Goal: Task Accomplishment & Management: Complete application form

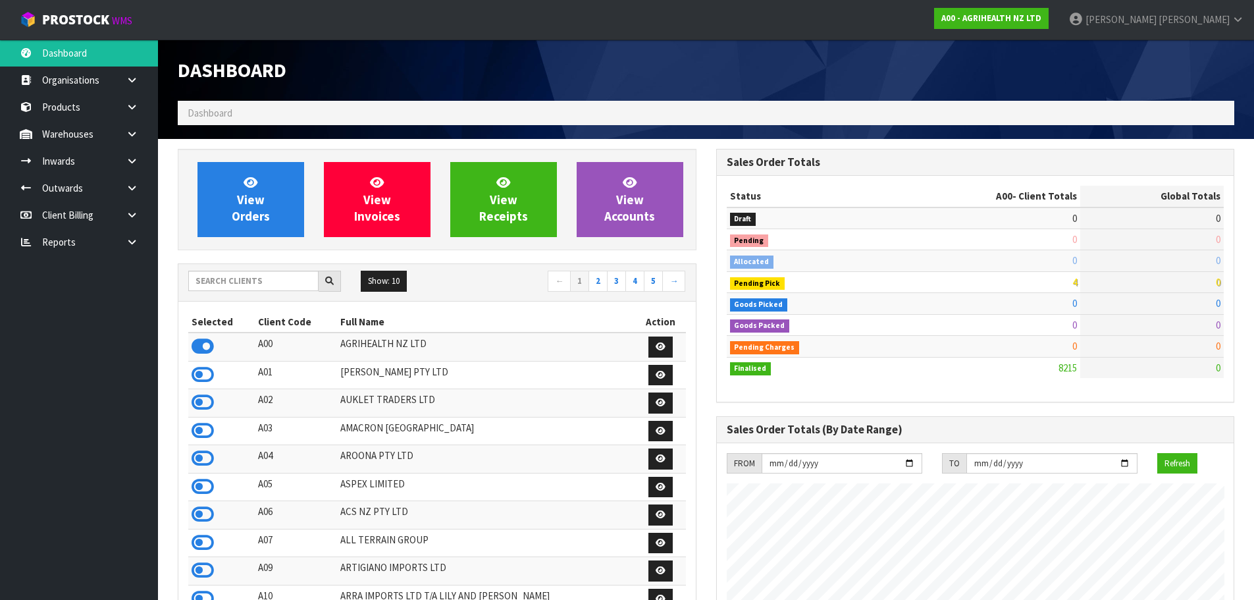
scroll to position [997, 538]
click at [233, 288] on input "text" at bounding box center [253, 281] width 130 height 20
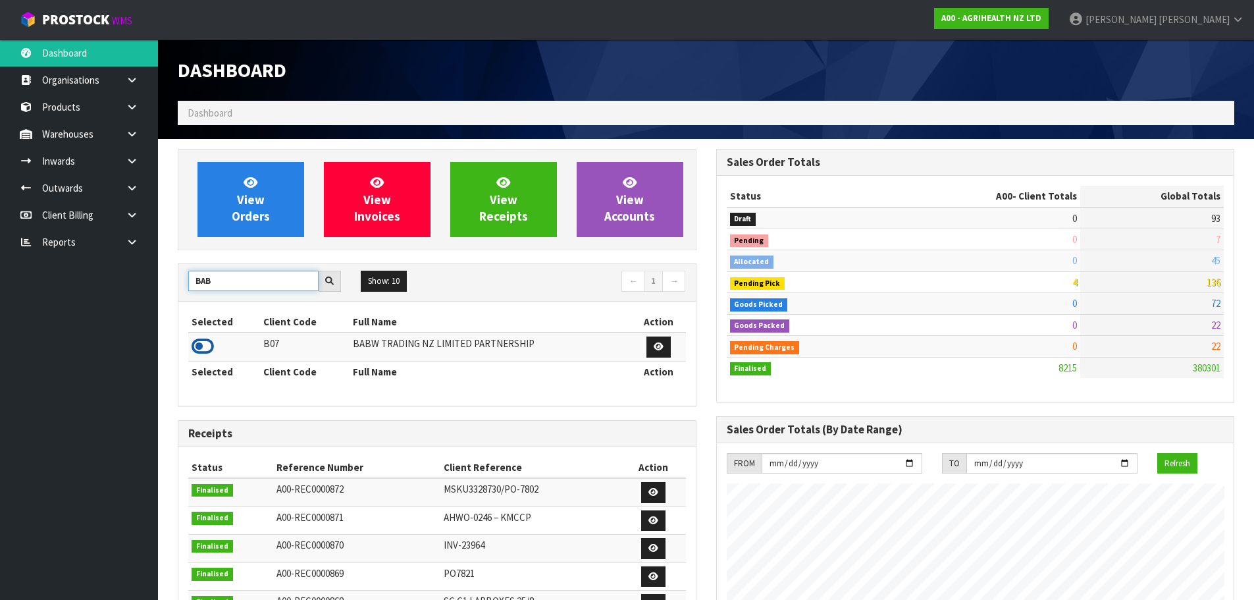
type input "BAB"
click at [213, 346] on icon at bounding box center [203, 346] width 22 height 20
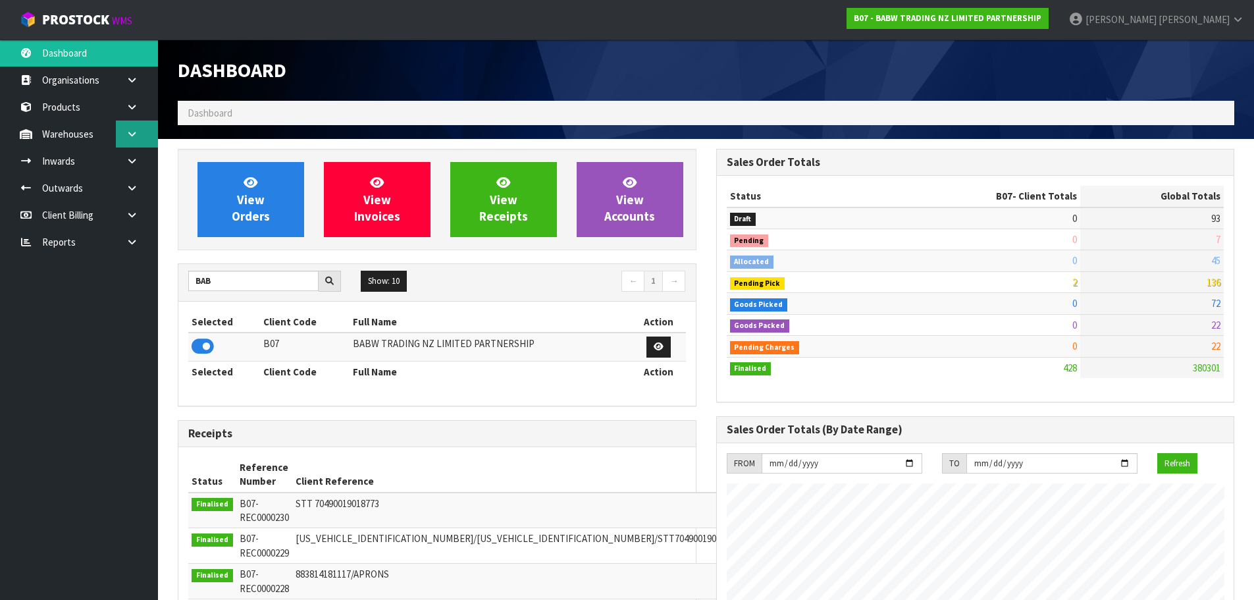
click at [134, 132] on icon at bounding box center [132, 134] width 13 height 10
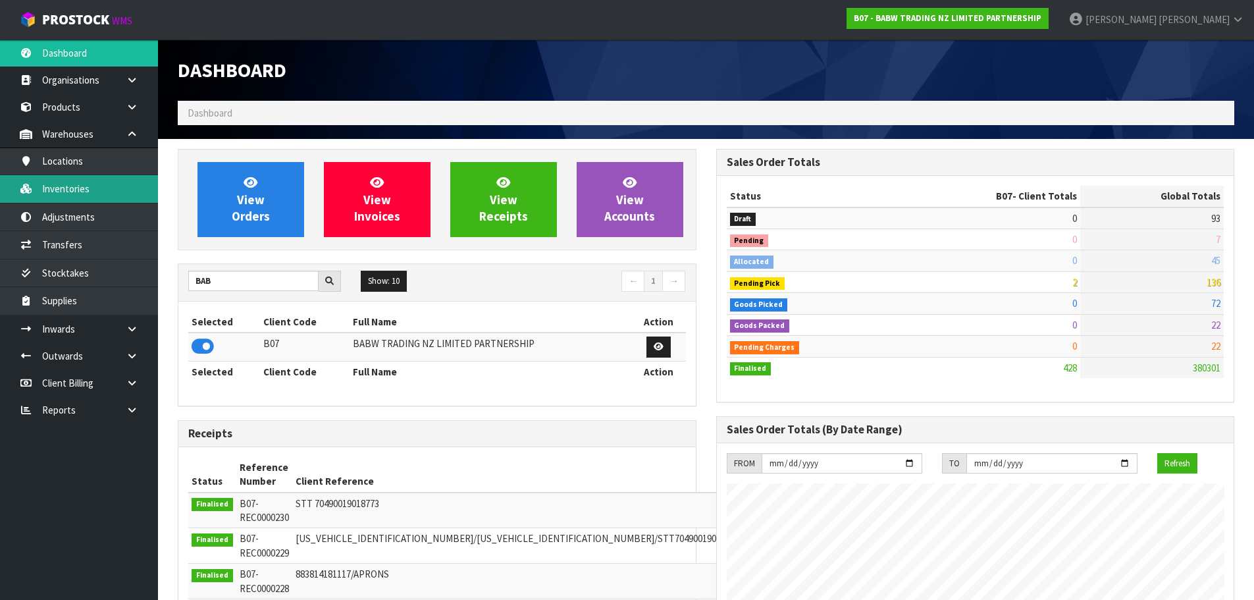
click at [84, 190] on link "Inventories" at bounding box center [79, 188] width 158 height 27
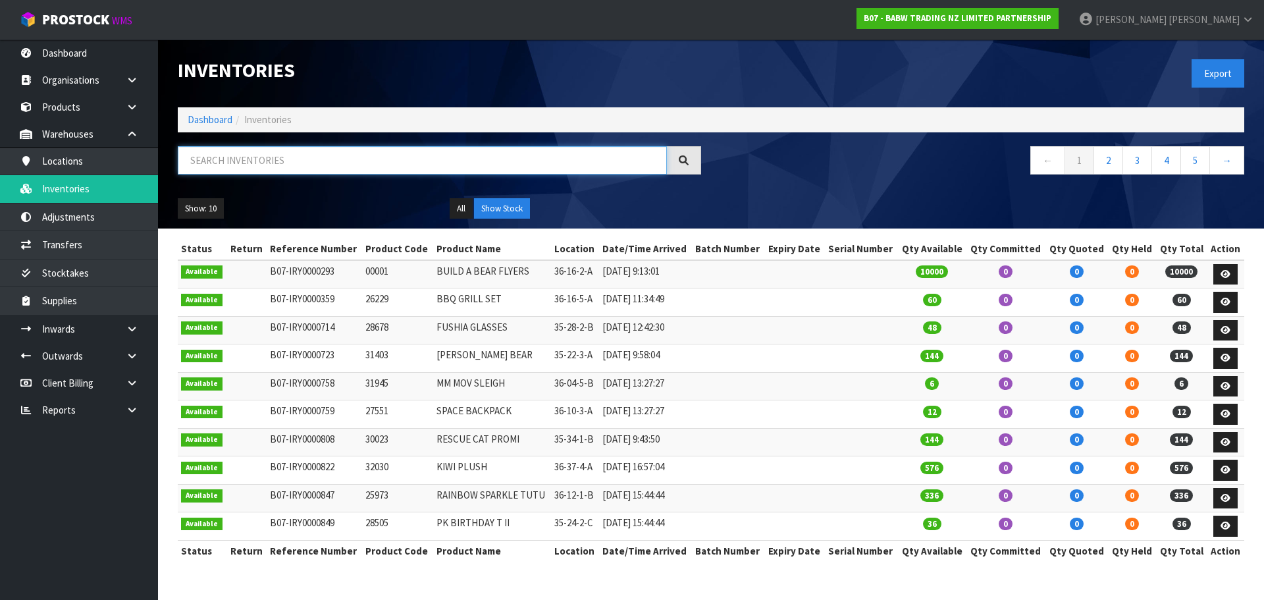
click at [235, 168] on input "text" at bounding box center [422, 160] width 489 height 28
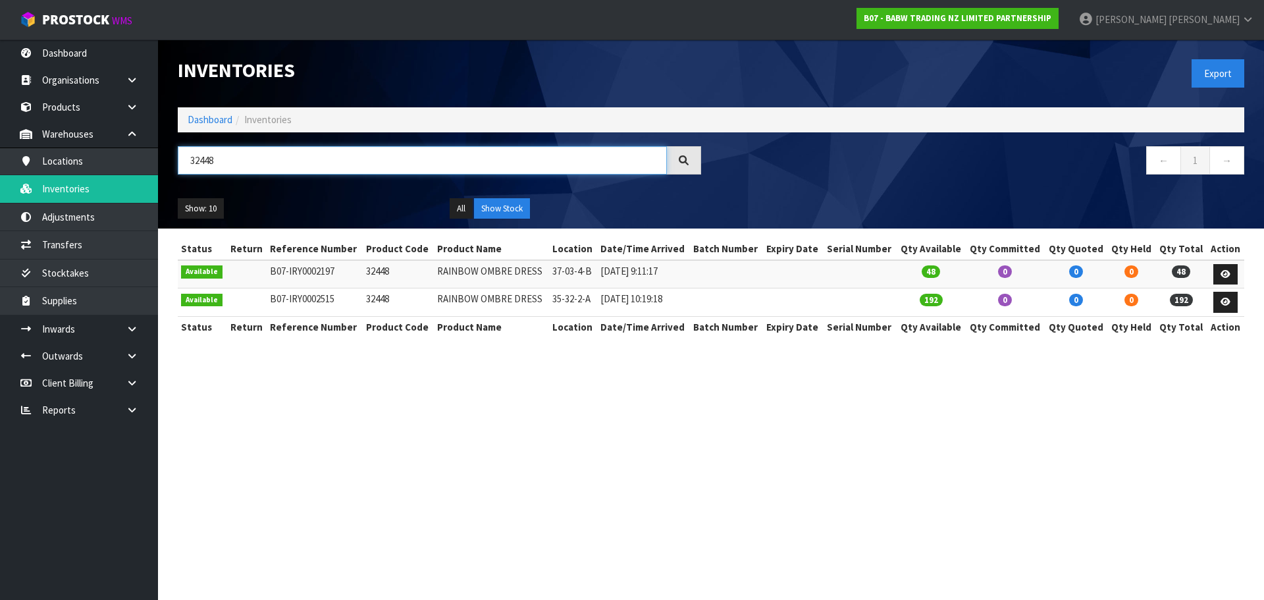
type input "32448"
drag, startPoint x: 246, startPoint y: 144, endPoint x: 187, endPoint y: 163, distance: 61.6
click at [188, 163] on div "Inventories Export Dashboard Inventories 32448 ← 1 → Show: 10 5 10 25 50 All Sh…" at bounding box center [711, 133] width 1086 height 189
drag, startPoint x: 242, startPoint y: 158, endPoint x: 169, endPoint y: 178, distance: 75.9
click at [169, 178] on div "32448" at bounding box center [439, 165] width 543 height 38
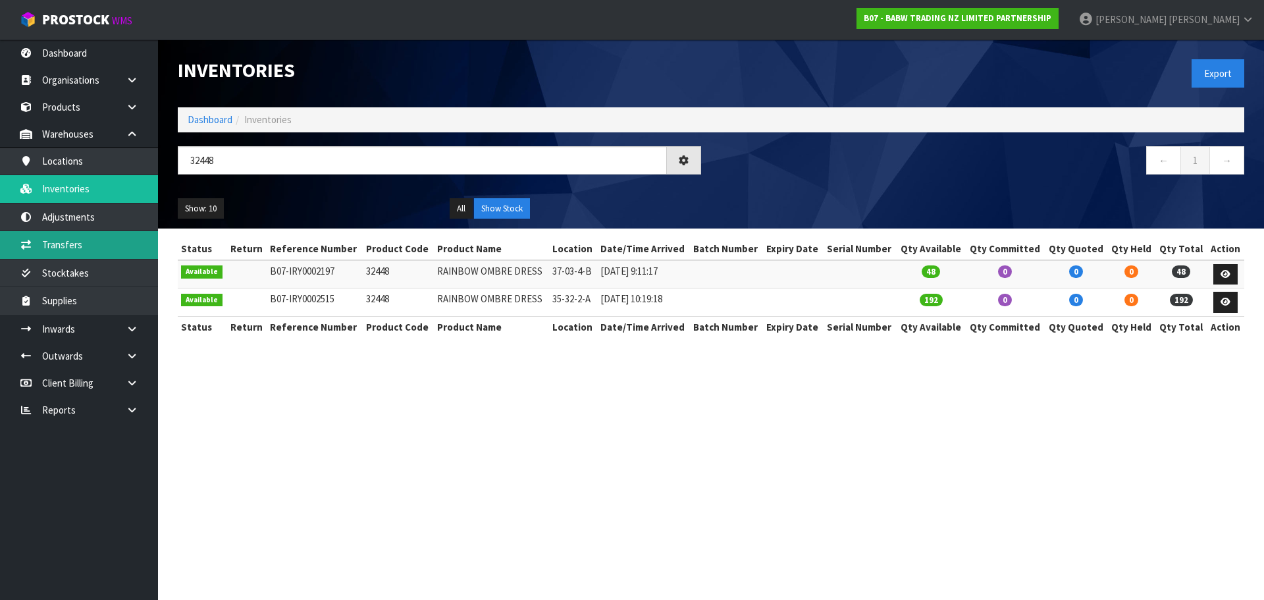
click at [88, 246] on link "Transfers" at bounding box center [79, 244] width 158 height 27
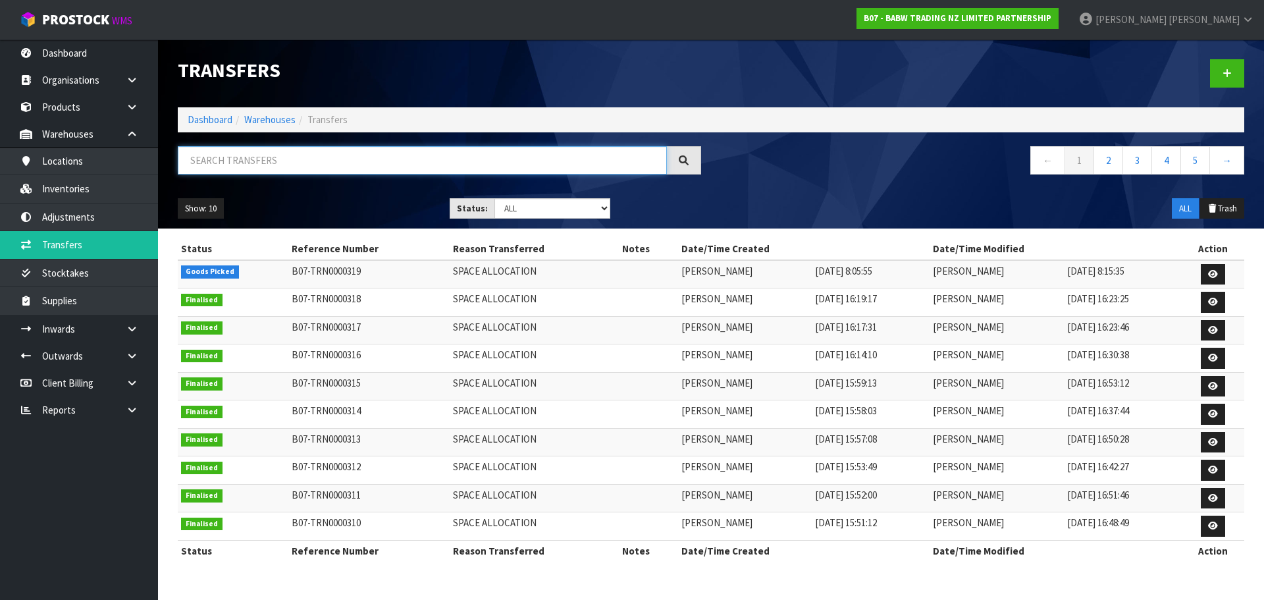
click at [234, 162] on input "text" at bounding box center [422, 160] width 489 height 28
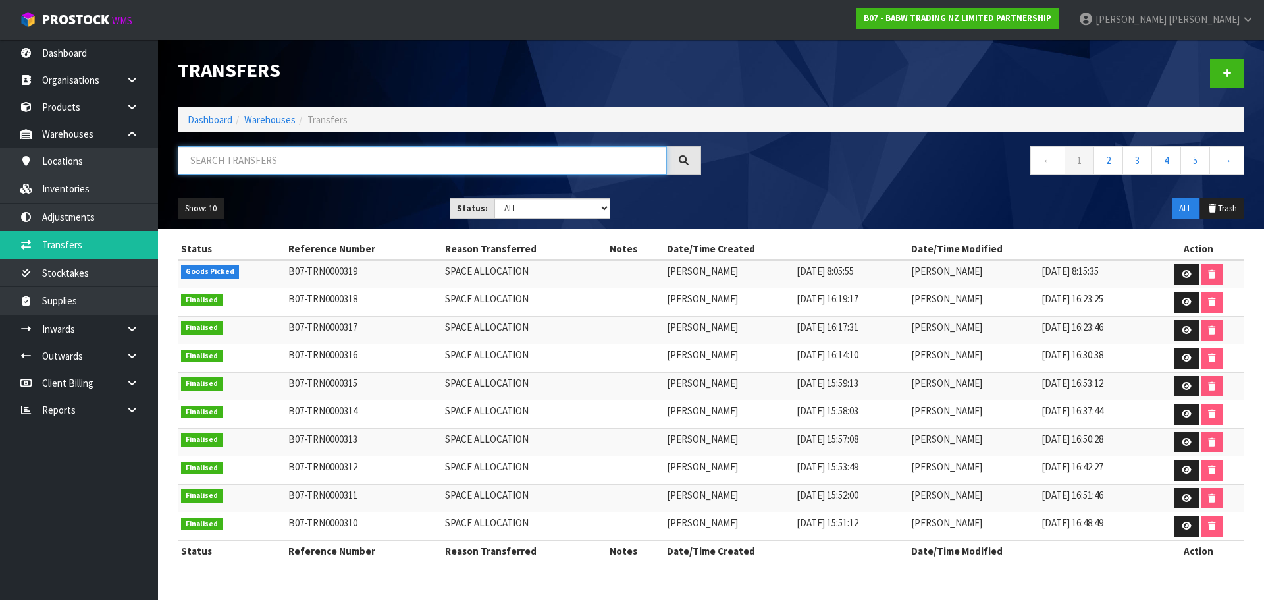
paste input "32448"
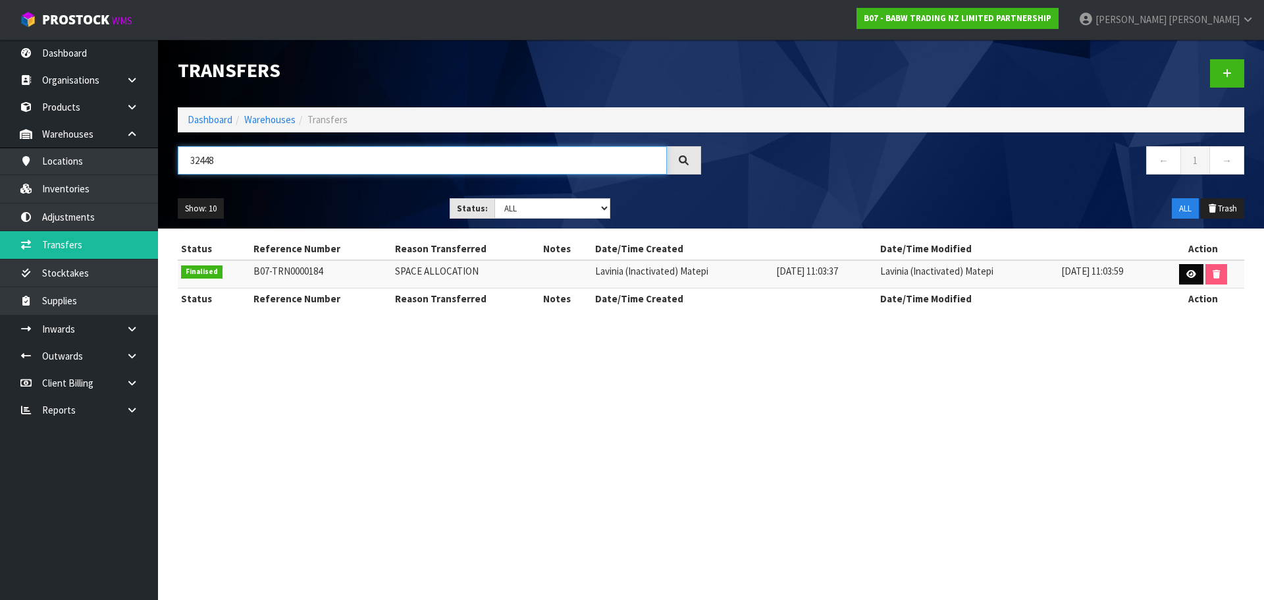
type input "32448"
click at [1191, 272] on icon at bounding box center [1191, 274] width 10 height 9
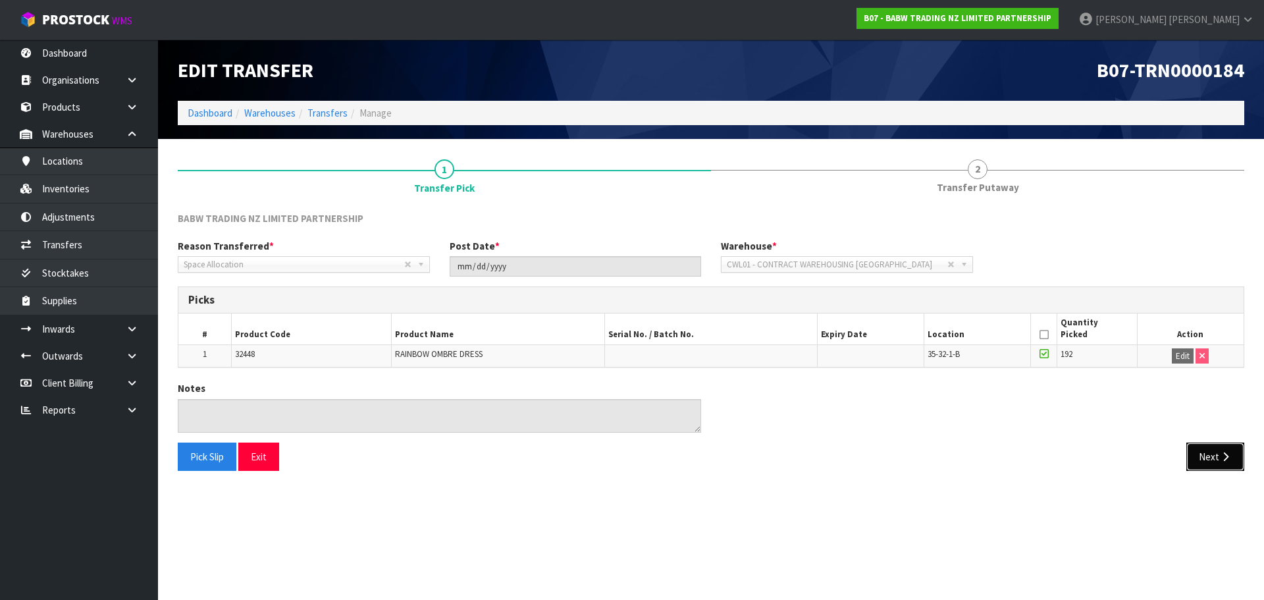
click at [1195, 448] on button "Next" at bounding box center [1215, 456] width 58 height 28
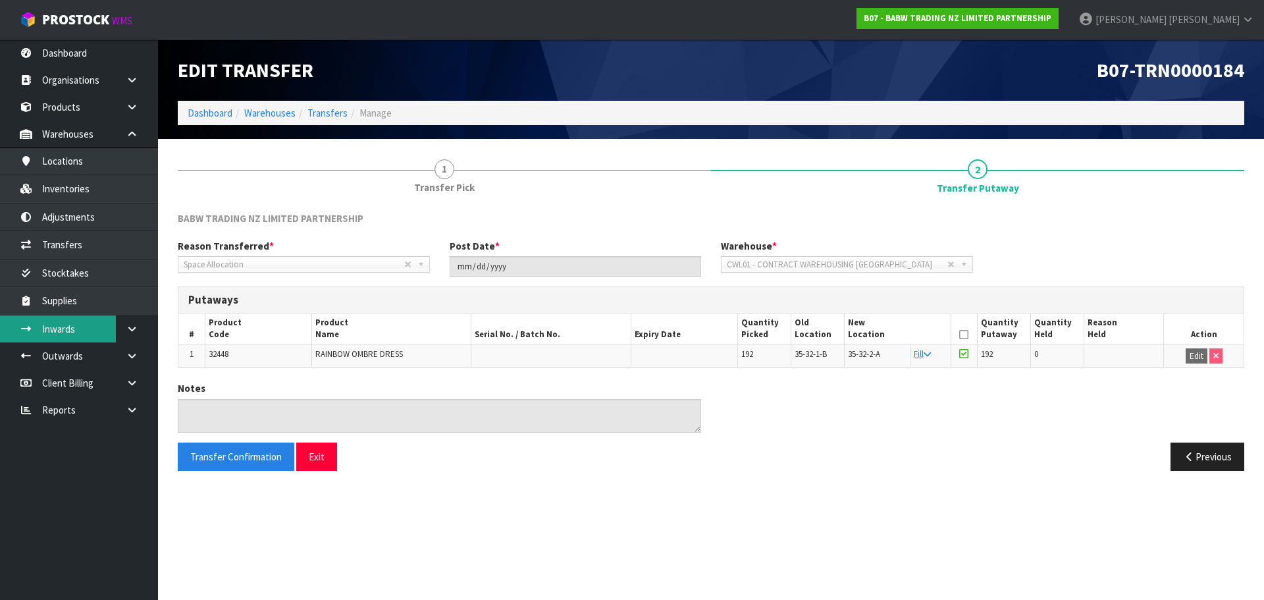
click at [136, 332] on icon at bounding box center [132, 329] width 13 height 10
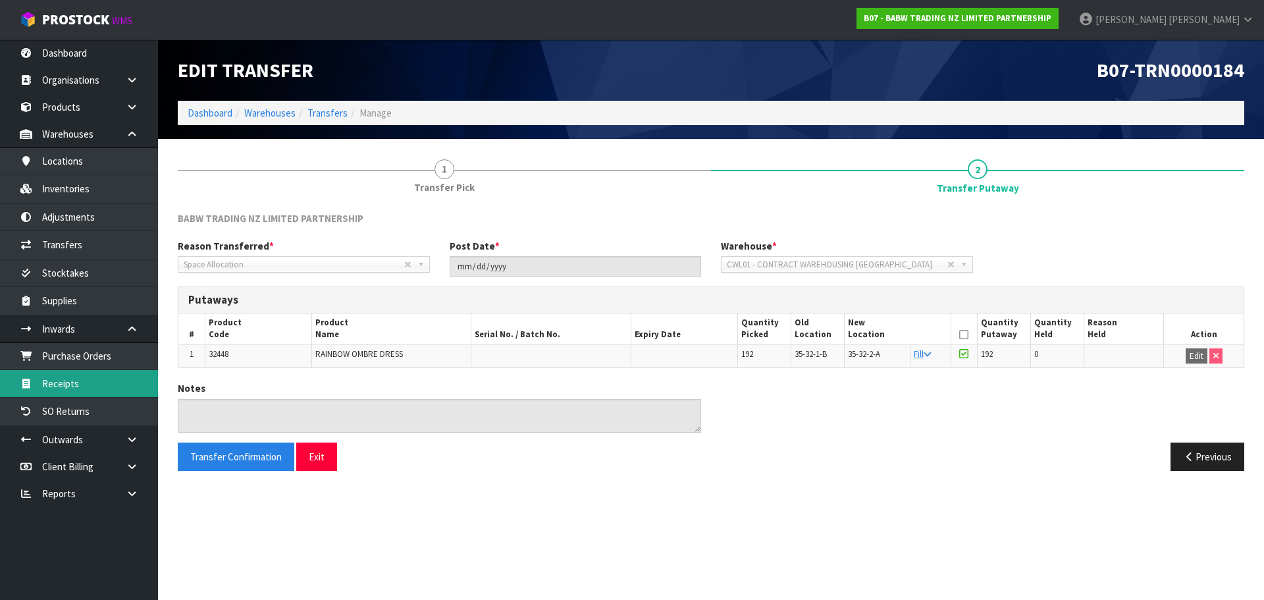
click at [84, 379] on link "Receipts" at bounding box center [79, 383] width 158 height 27
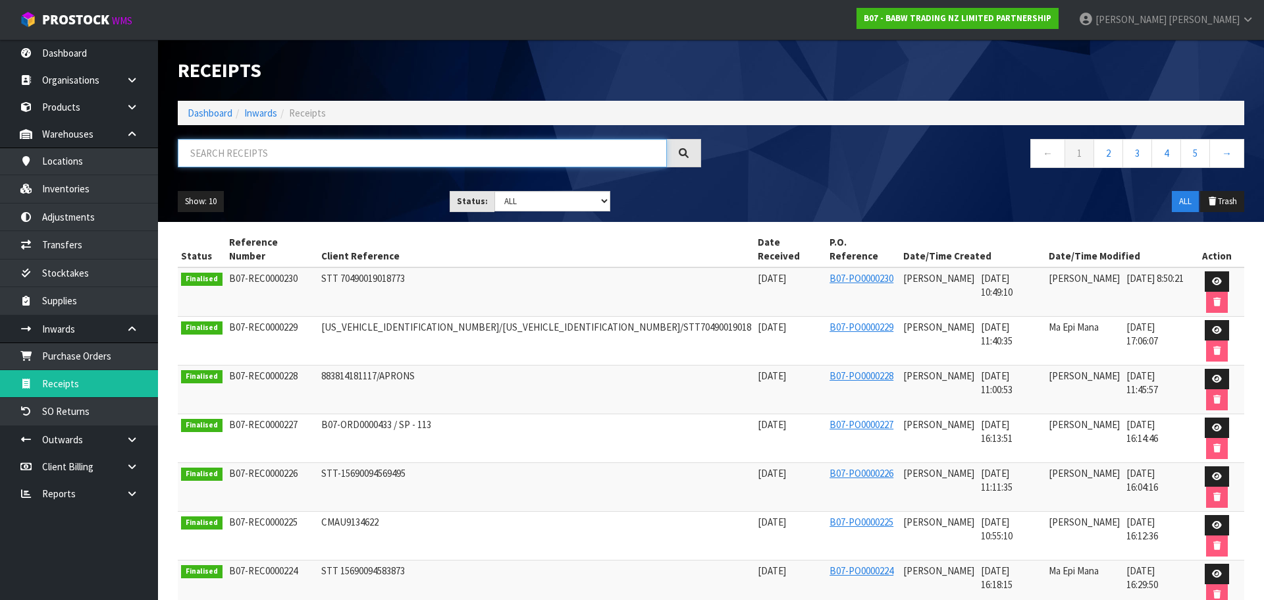
click at [311, 146] on input "text" at bounding box center [422, 153] width 489 height 28
paste input "32448"
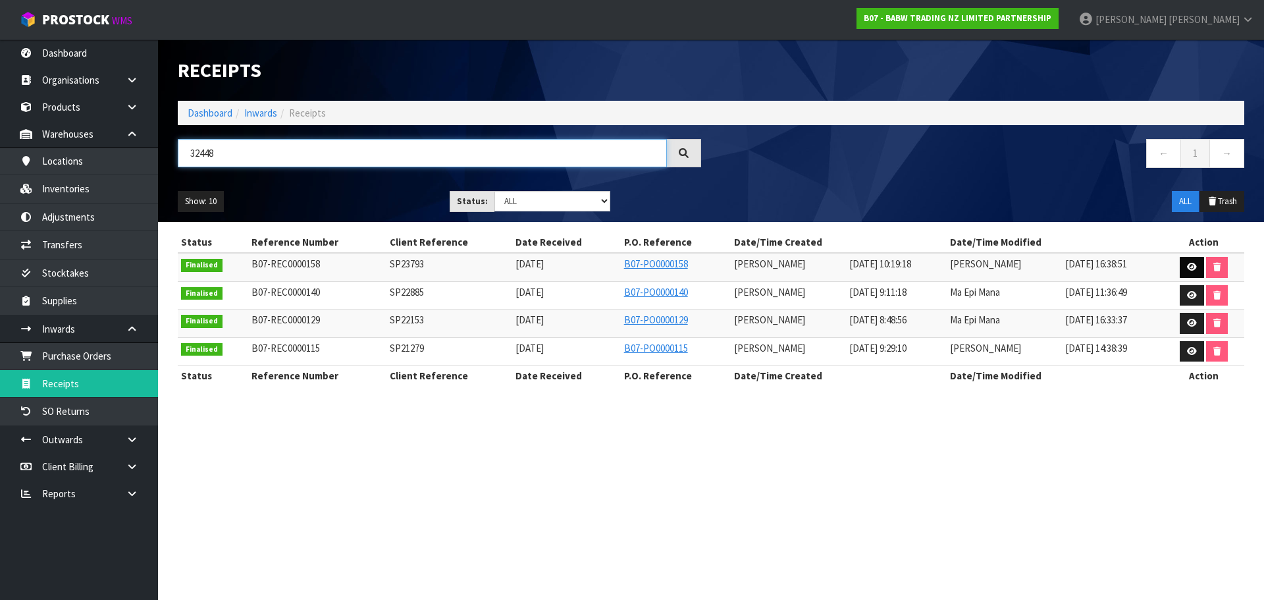
type input "32448"
click at [1193, 269] on icon at bounding box center [1192, 267] width 10 height 9
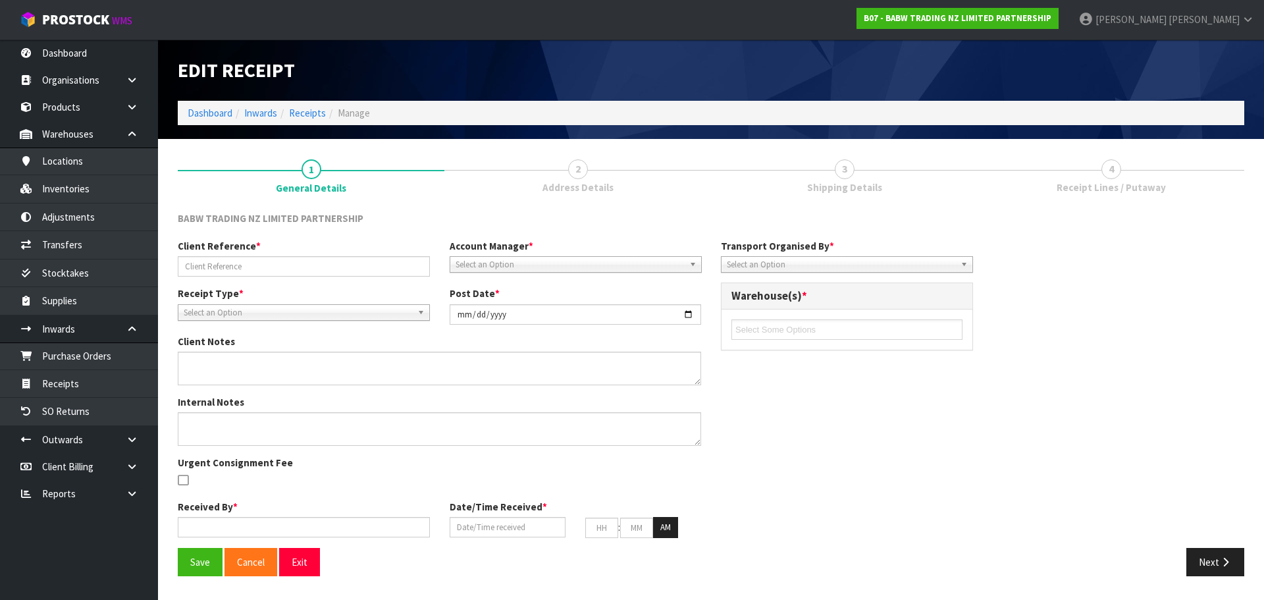
type input "SP23793"
type input "2024-11-05"
type input "Prabhneet Kaur"
type input "01/11/2024"
type input "10"
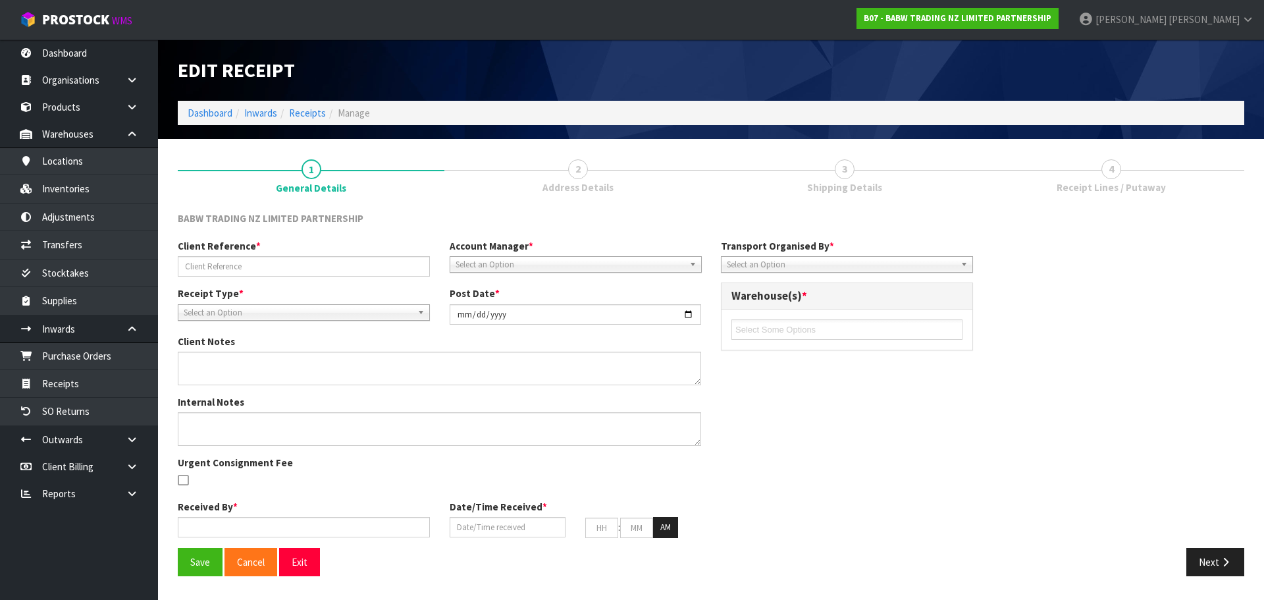
type input "19"
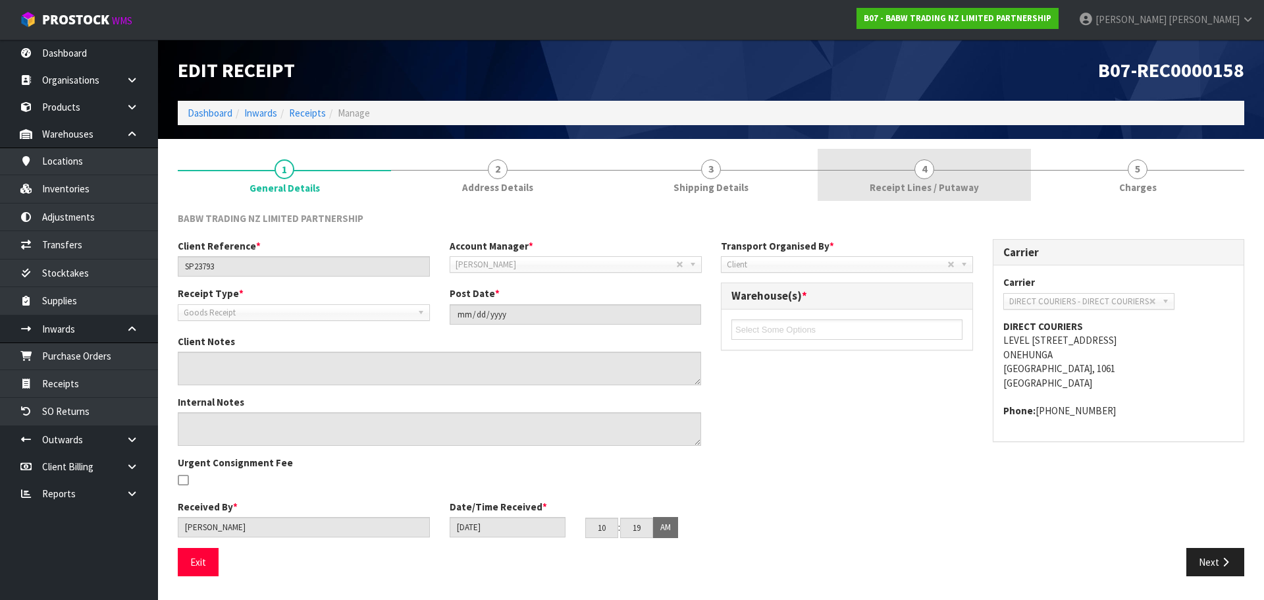
click at [931, 178] on link "4 Receipt Lines / Putaway" at bounding box center [924, 175] width 213 height 52
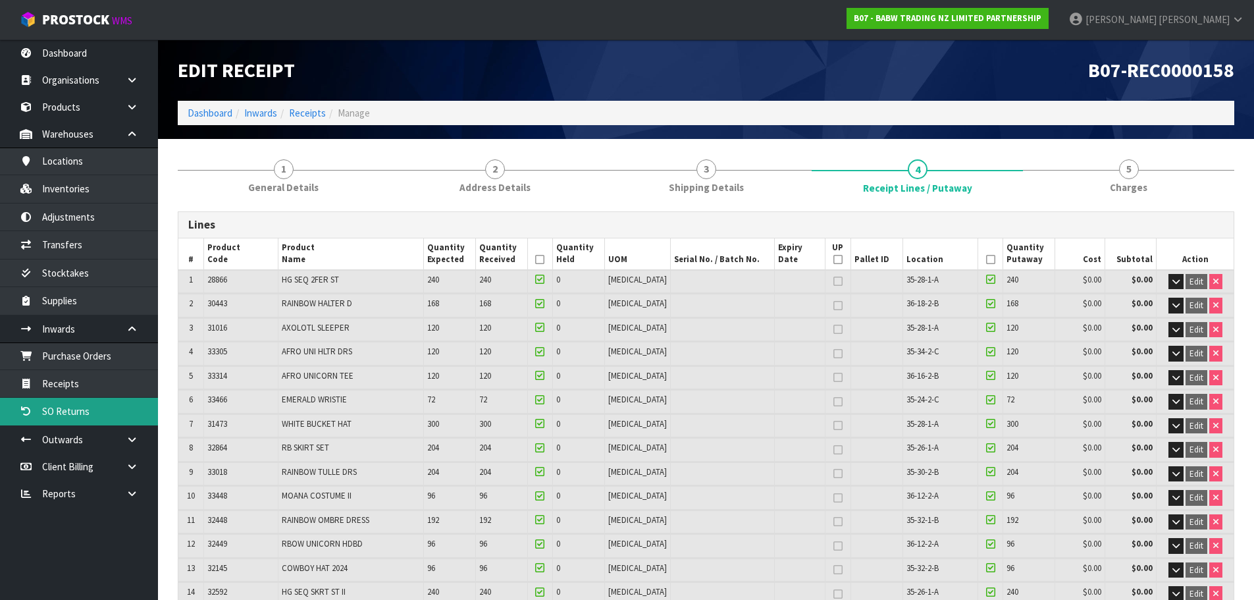
click at [111, 399] on link "SO Returns" at bounding box center [79, 411] width 158 height 27
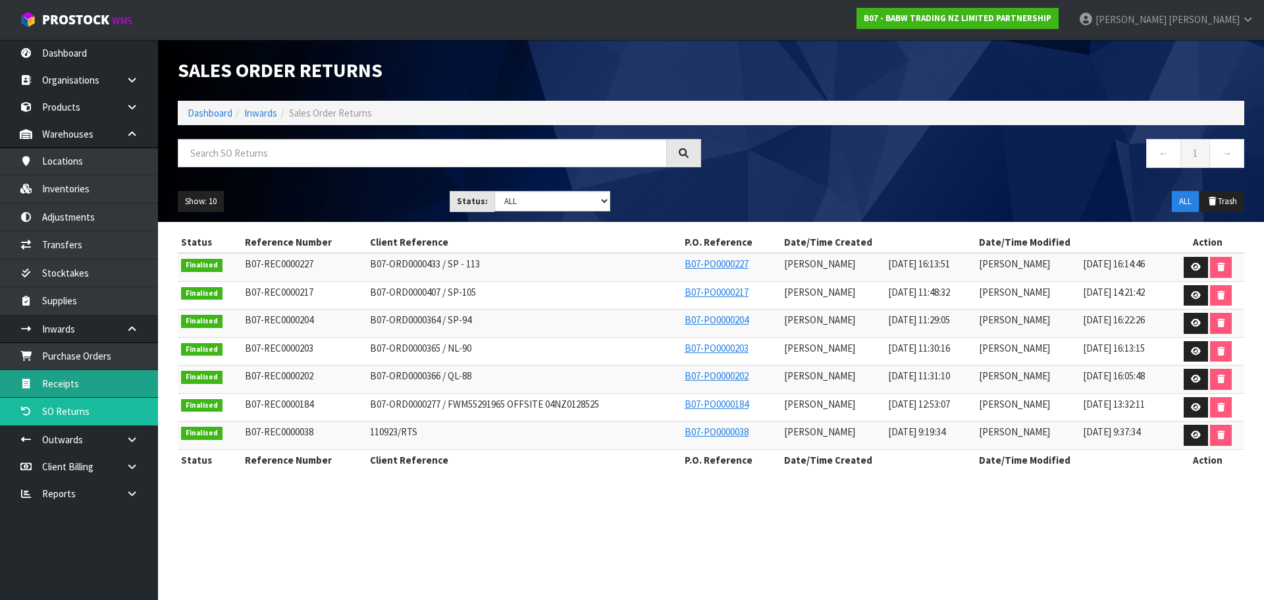
click at [100, 382] on link "Receipts" at bounding box center [79, 383] width 158 height 27
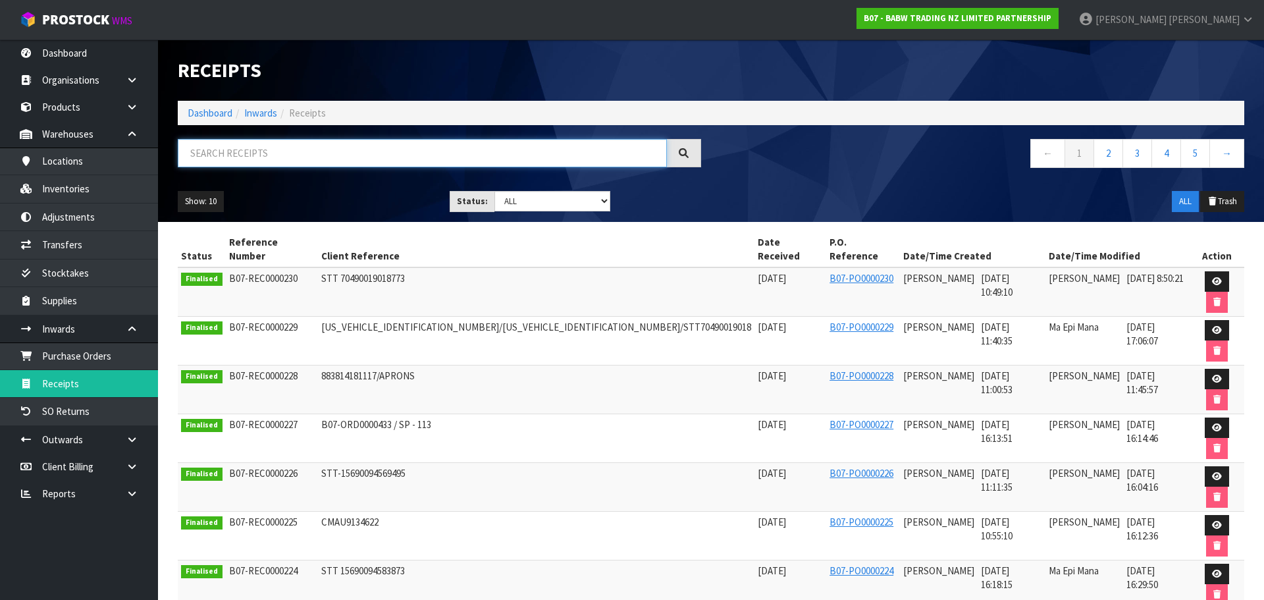
click at [257, 153] on input "text" at bounding box center [422, 153] width 489 height 28
paste input "32448"
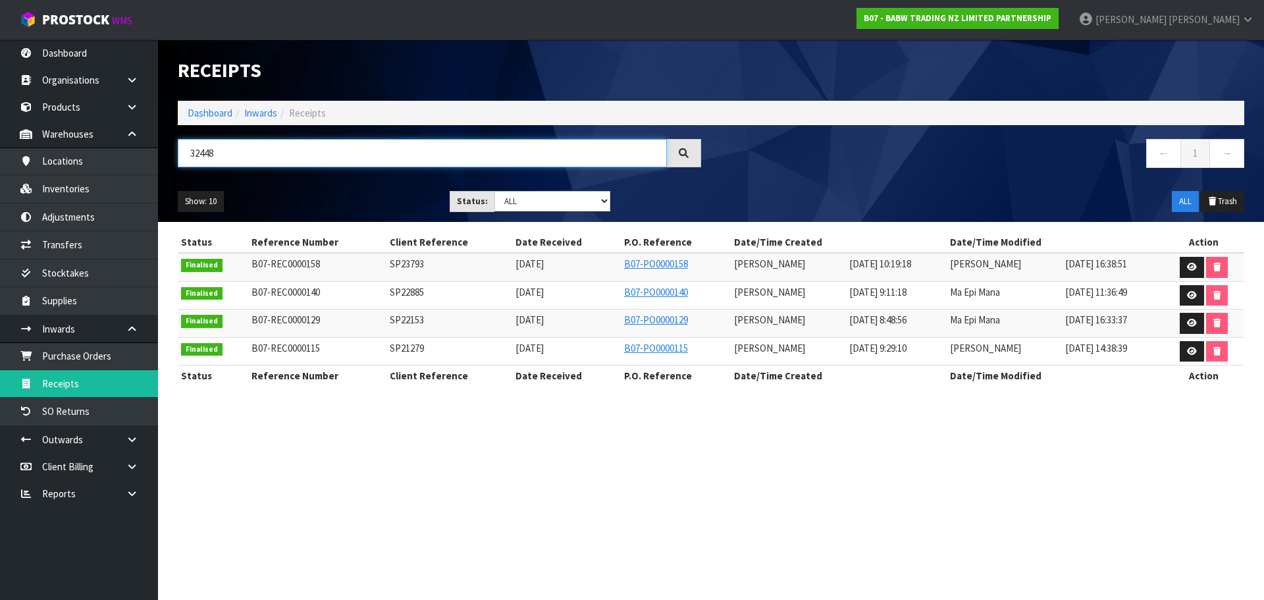
type input "32448"
click at [1184, 299] on link at bounding box center [1192, 295] width 24 height 21
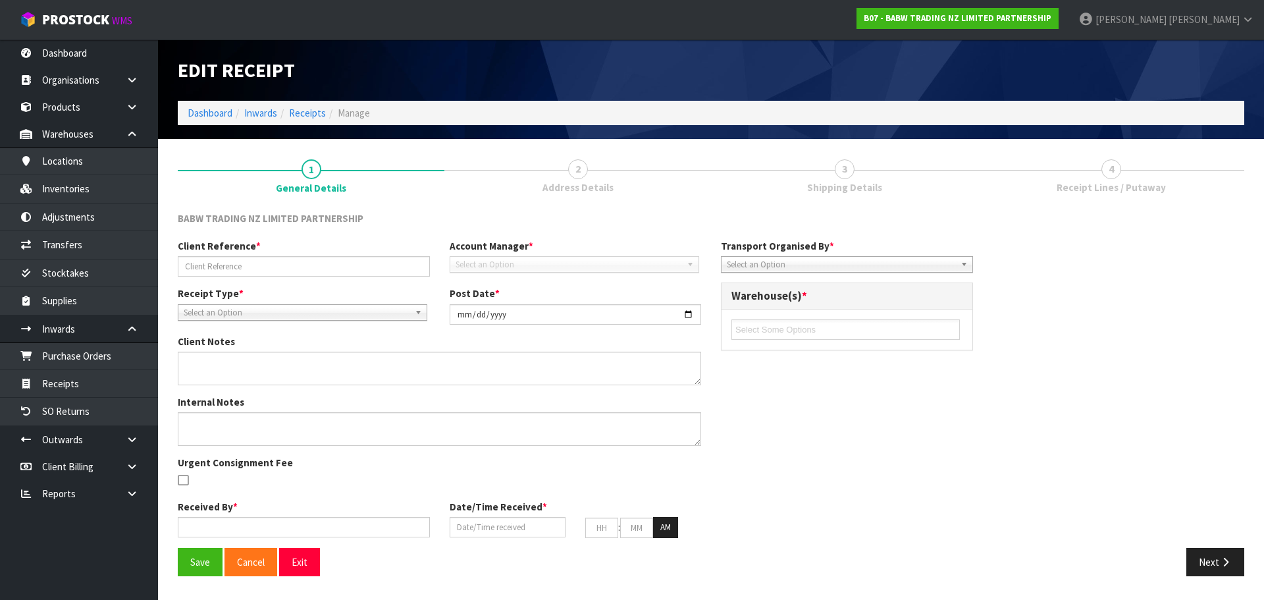
type input "SP22885"
type input "2024-09-10"
type input "Prabhneet Kaur"
type input "09/09/2024"
type input "09"
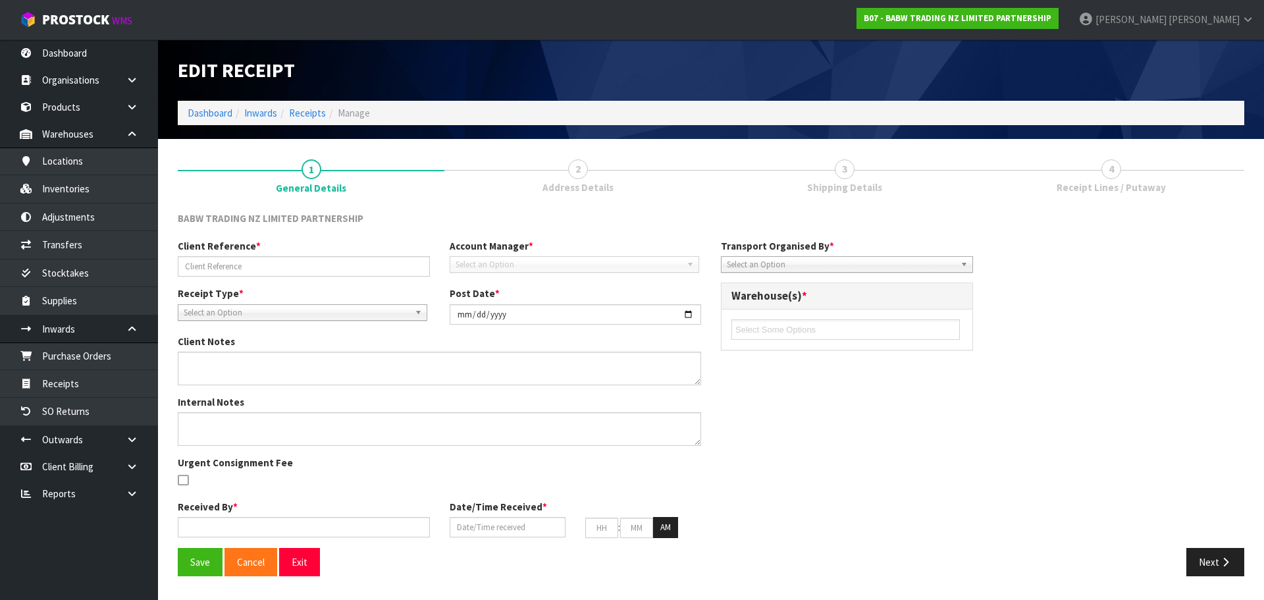
type input "11"
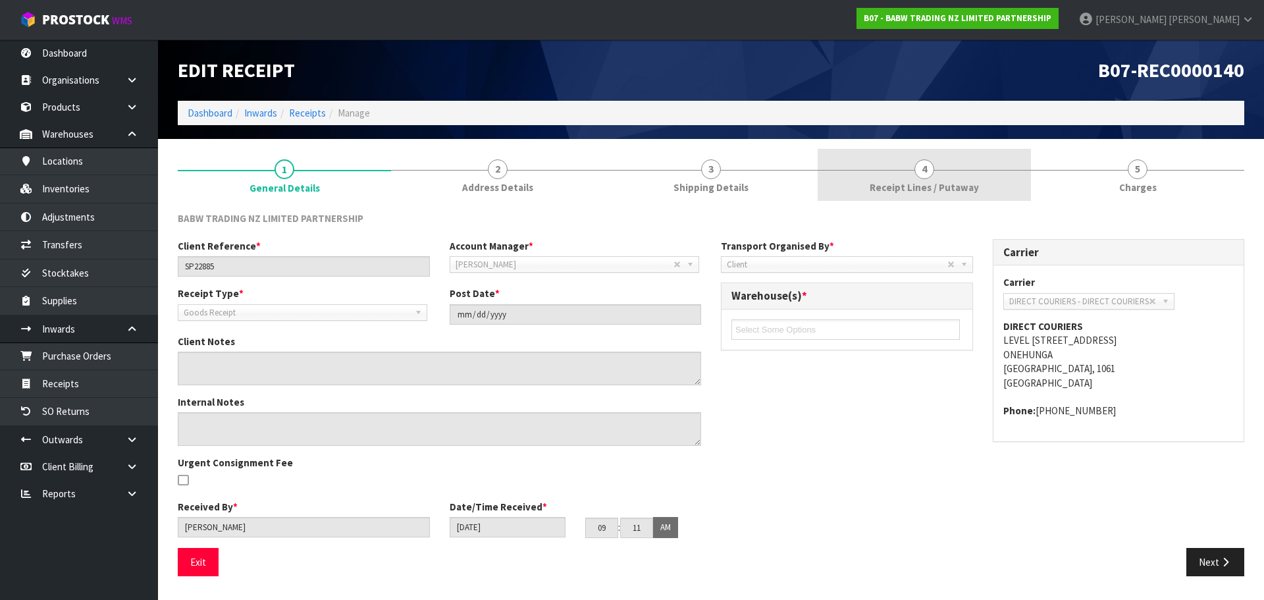
click at [935, 176] on link "4 Receipt Lines / Putaway" at bounding box center [924, 175] width 213 height 52
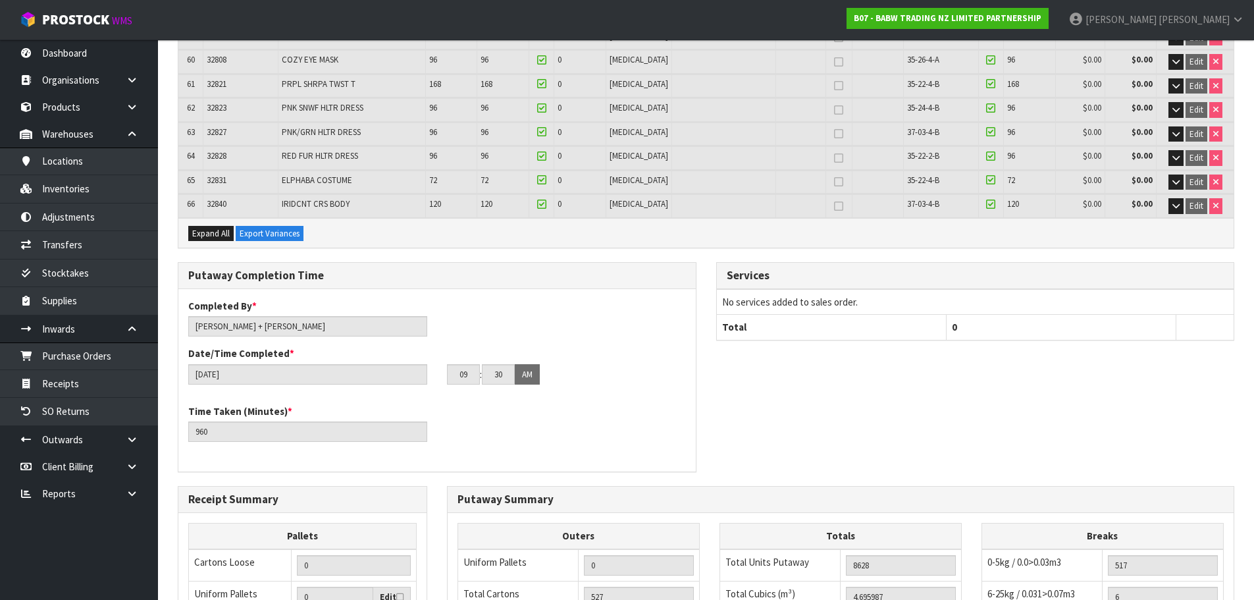
scroll to position [1631, 0]
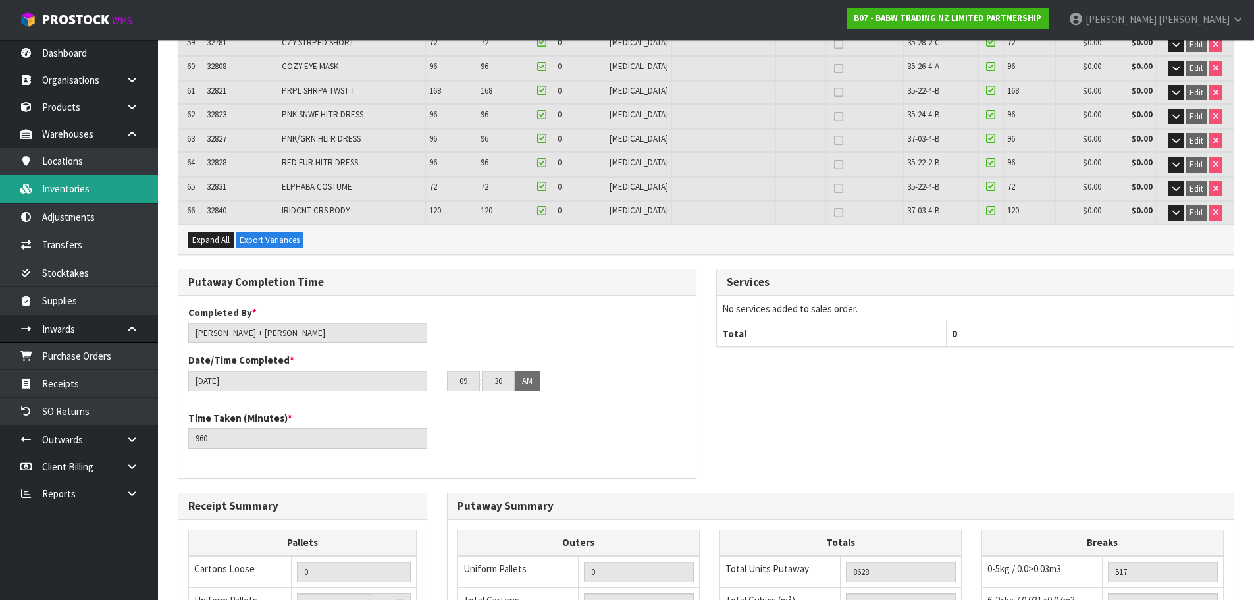
click at [81, 196] on link "Inventories" at bounding box center [79, 188] width 158 height 27
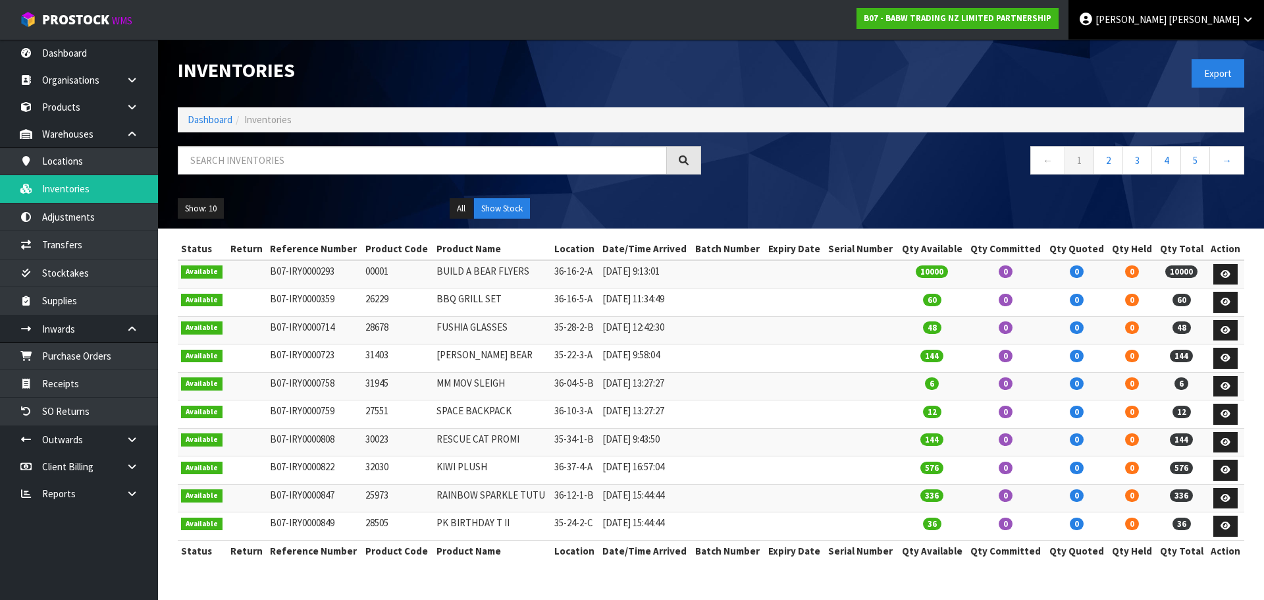
click at [1217, 26] on link "James Luff" at bounding box center [1166, 19] width 196 height 39
click at [1176, 53] on icon at bounding box center [1176, 53] width 9 height 1
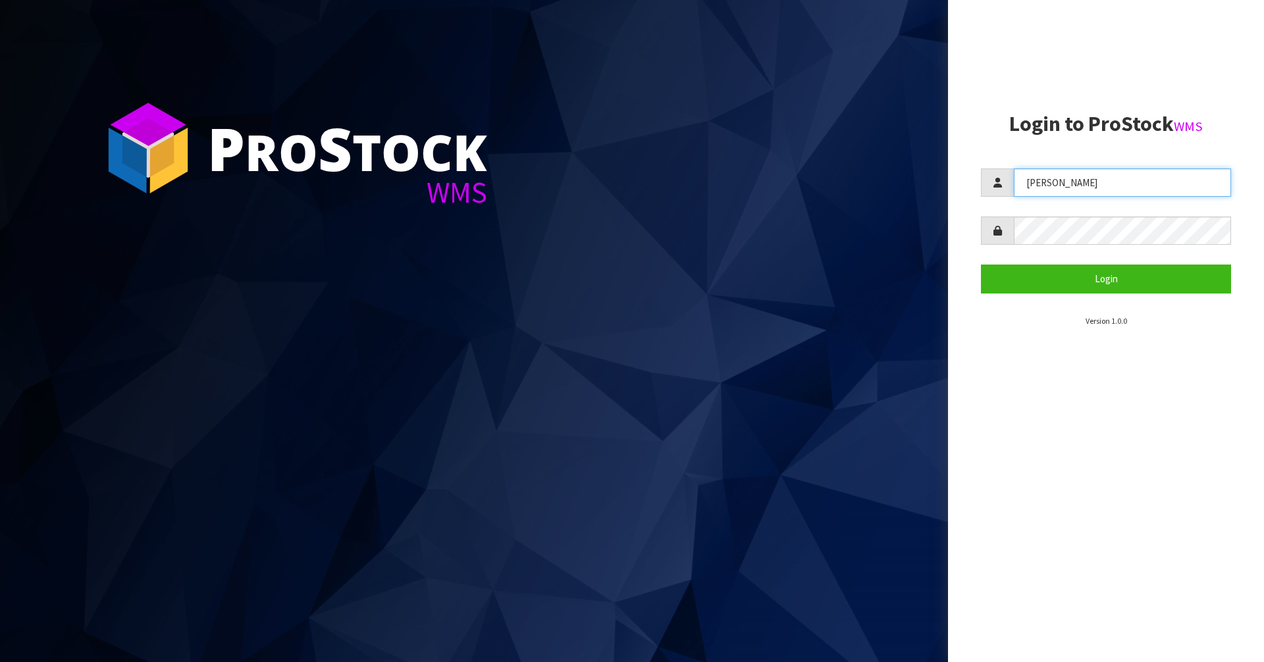
click at [1118, 188] on input "[PERSON_NAME]" at bounding box center [1122, 183] width 217 height 28
type input "Mana"
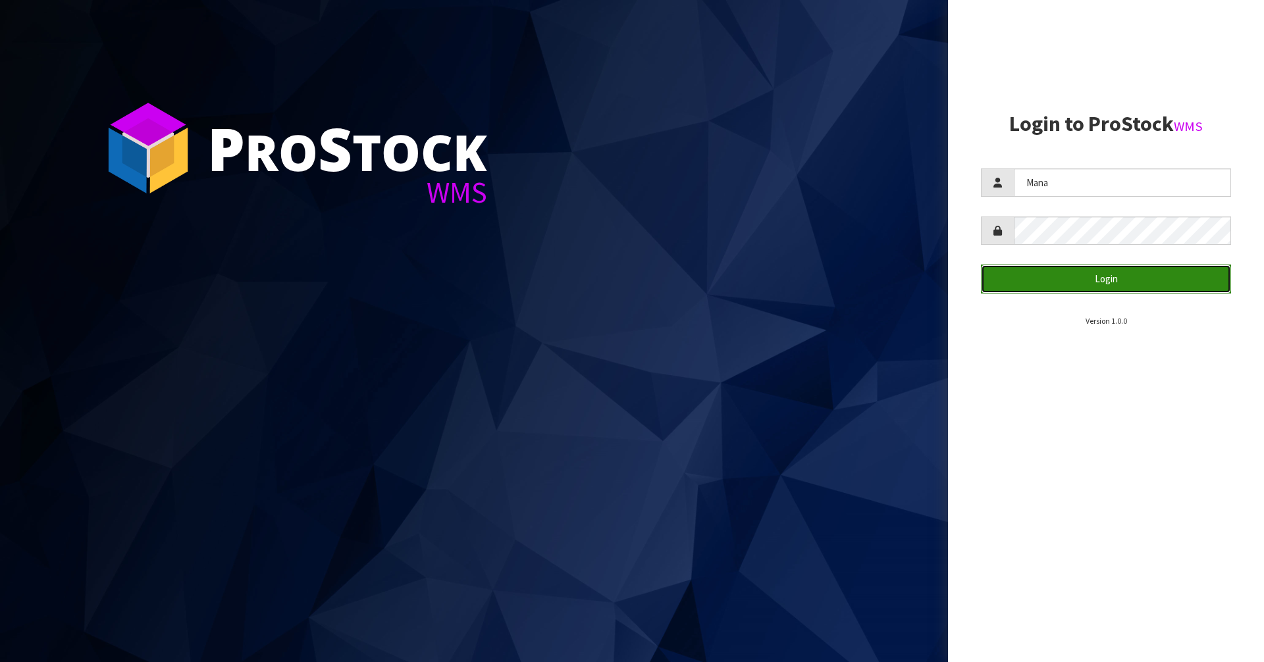
click at [1130, 276] on button "Login" at bounding box center [1106, 279] width 250 height 28
